Goal: Check status: Check status

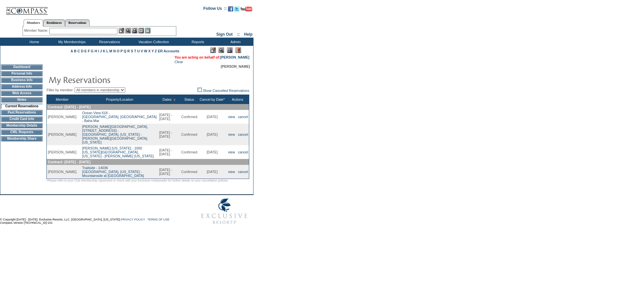
click at [361, 141] on form "Follow Us ::" at bounding box center [313, 115] width 626 height 226
click at [207, 149] on td "[DATE]" at bounding box center [212, 152] width 28 height 14
click at [207, 149] on td "10/4/2025" at bounding box center [212, 152] width 28 height 14
click at [311, 147] on form "Follow Us ::" at bounding box center [313, 115] width 626 height 226
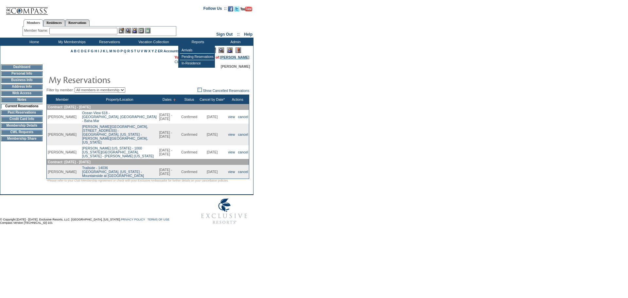
click at [234, 58] on link "[PERSON_NAME]" at bounding box center [234, 57] width 29 height 4
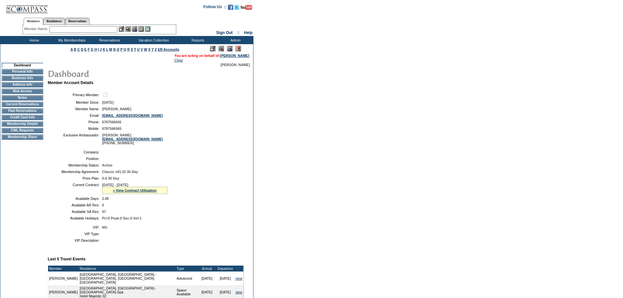
click at [148, 194] on div "» View Contract Utilization" at bounding box center [134, 190] width 65 height 7
click at [150, 192] on link "» View Contract Utilization" at bounding box center [135, 190] width 44 height 4
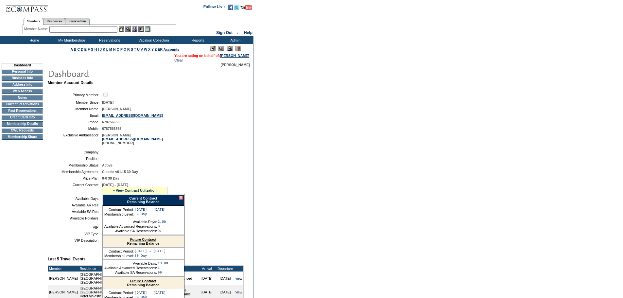
click at [155, 200] on link "Current Contract" at bounding box center [143, 198] width 28 height 4
